Goal: Task Accomplishment & Management: Manage account settings

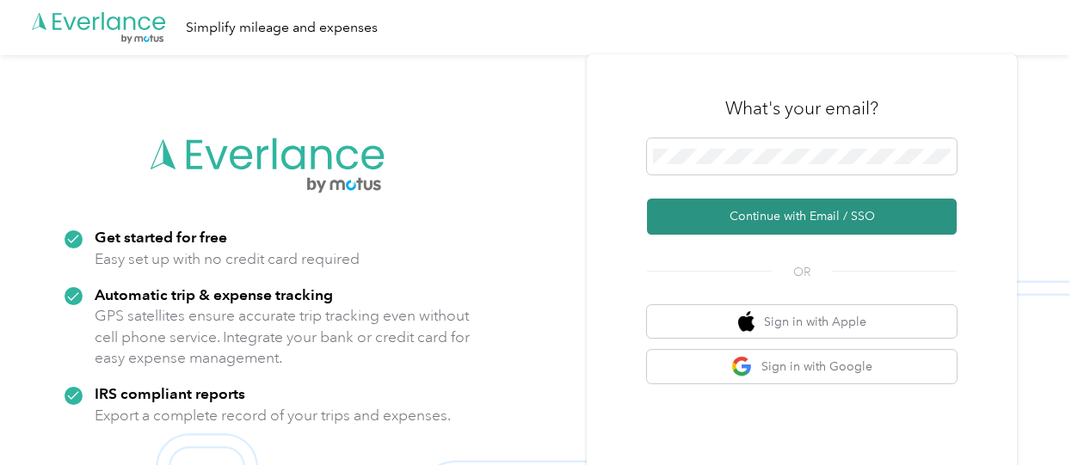
click at [819, 218] on button "Continue with Email / SSO" at bounding box center [802, 217] width 310 height 36
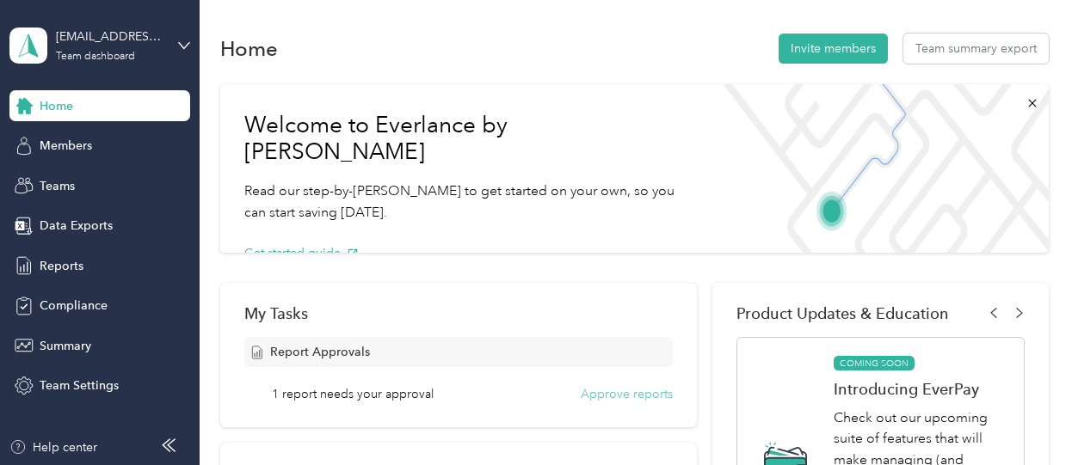
click at [619, 390] on button "Approve reports" at bounding box center [627, 394] width 92 height 18
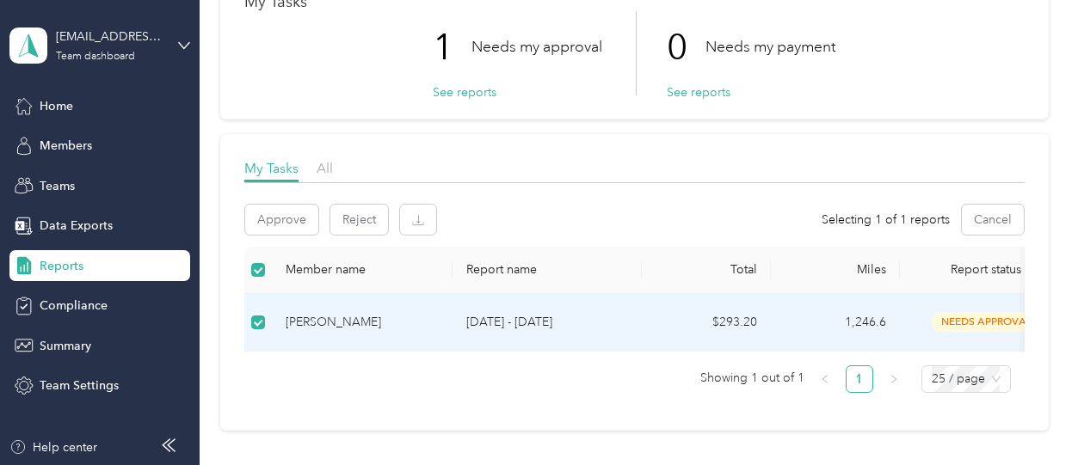
scroll to position [86, 0]
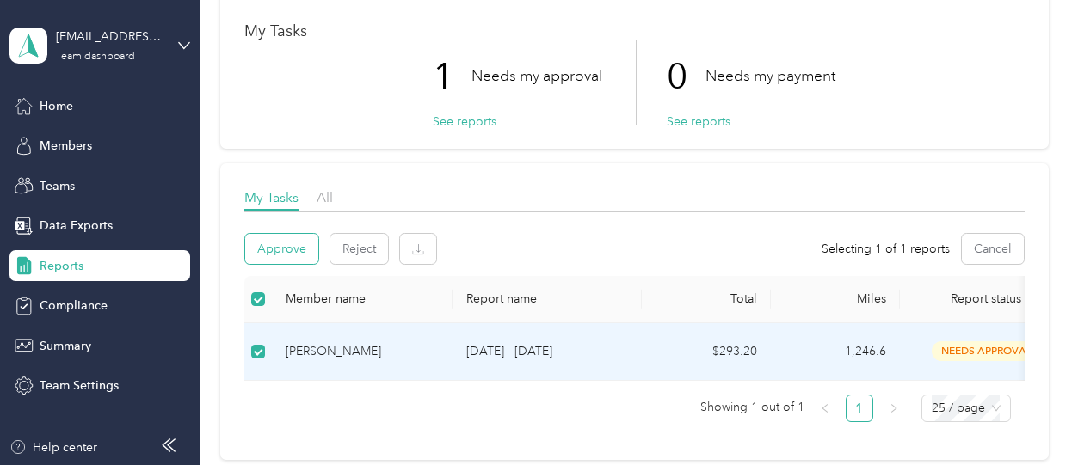
click at [253, 245] on button "Approve" at bounding box center [281, 249] width 73 height 30
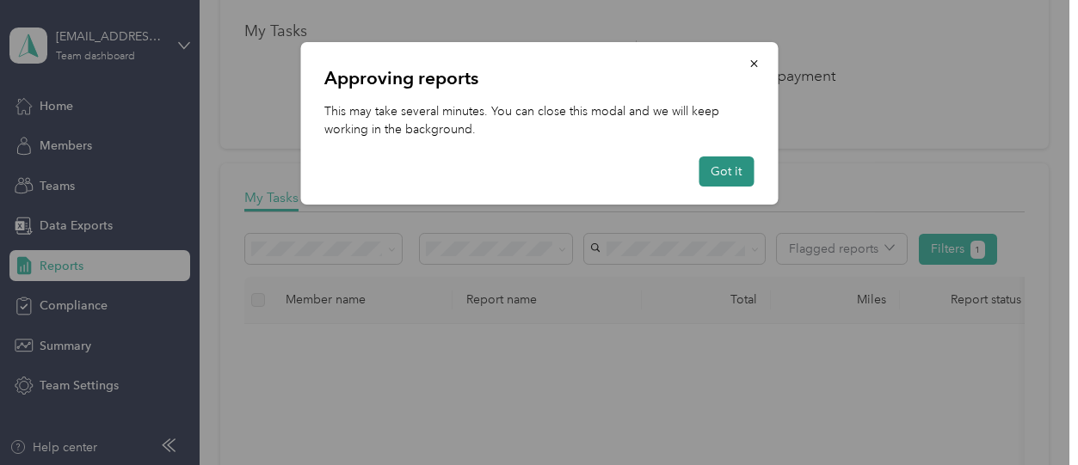
click at [708, 166] on button "Got it" at bounding box center [726, 172] width 55 height 30
click at [724, 171] on button "Got it" at bounding box center [726, 172] width 55 height 30
